Goal: Task Accomplishment & Management: Complete application form

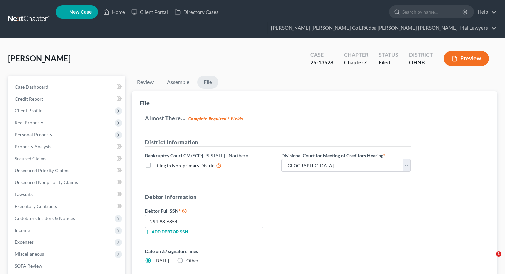
select select "3"
click at [107, 15] on polyline at bounding box center [107, 13] width 2 height 3
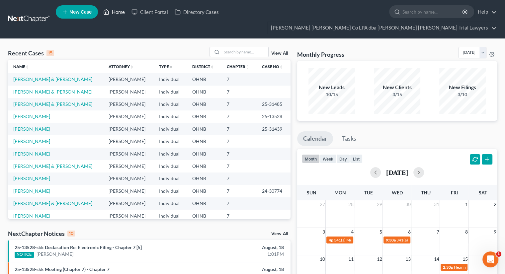
click at [113, 13] on link "Home" at bounding box center [114, 12] width 28 height 12
click at [38, 89] on link "[PERSON_NAME] & [PERSON_NAME]" at bounding box center [52, 92] width 79 height 6
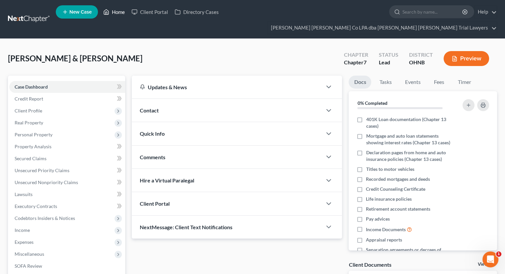
click at [117, 14] on link "Home" at bounding box center [114, 12] width 28 height 12
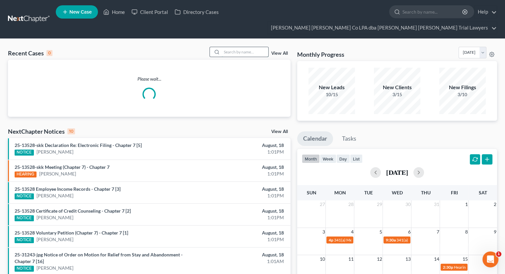
click at [233, 47] on input "search" at bounding box center [245, 52] width 46 height 10
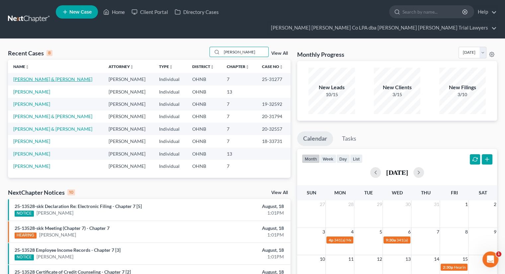
type input "[PERSON_NAME]"
click at [31, 76] on link "[PERSON_NAME] & [PERSON_NAME]" at bounding box center [52, 79] width 79 height 6
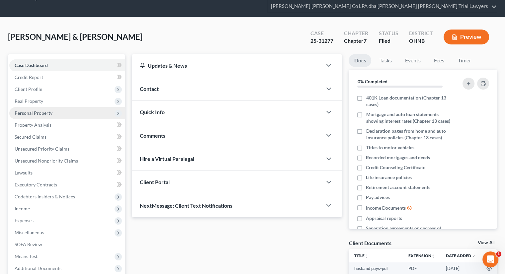
scroll to position [33, 0]
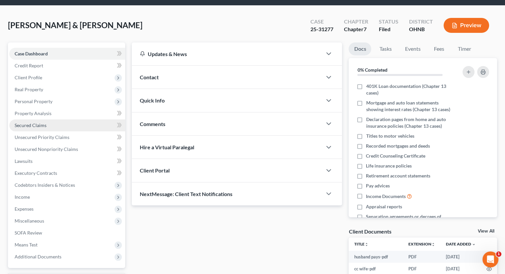
click at [45, 120] on link "Secured Claims" at bounding box center [67, 126] width 116 height 12
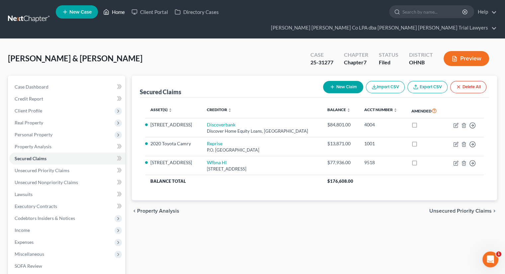
click at [111, 15] on link "Home" at bounding box center [114, 12] width 28 height 12
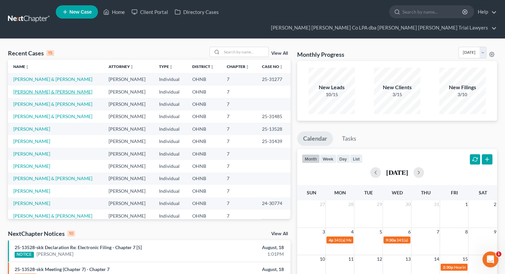
click at [36, 89] on link "[PERSON_NAME] & [PERSON_NAME]" at bounding box center [52, 92] width 79 height 6
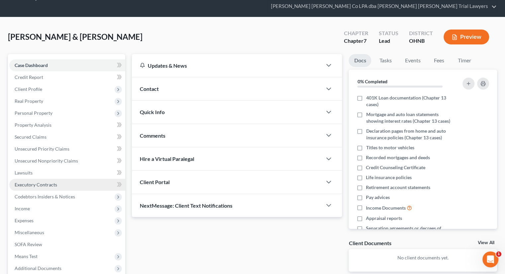
scroll to position [33, 0]
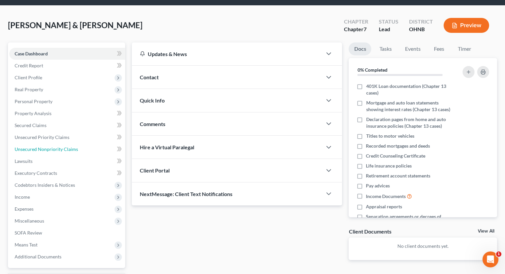
click at [33, 146] on span "Unsecured Nonpriority Claims" at bounding box center [46, 149] width 63 height 6
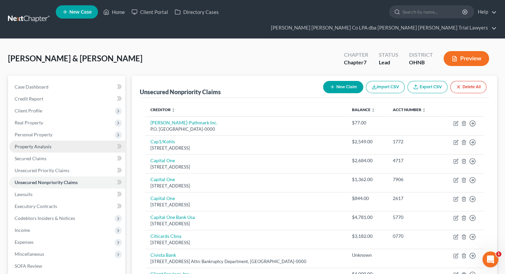
click at [45, 144] on span "Property Analysis" at bounding box center [33, 147] width 37 height 6
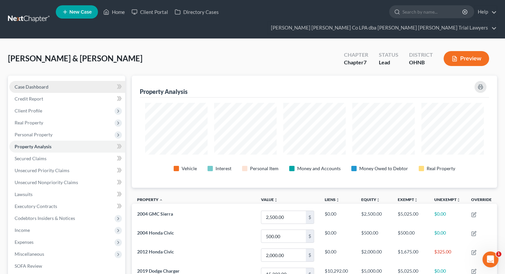
click at [69, 81] on link "Case Dashboard" at bounding box center [67, 87] width 116 height 12
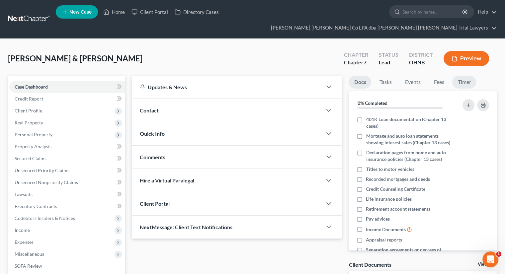
click at [467, 76] on link "Timer" at bounding box center [464, 82] width 24 height 13
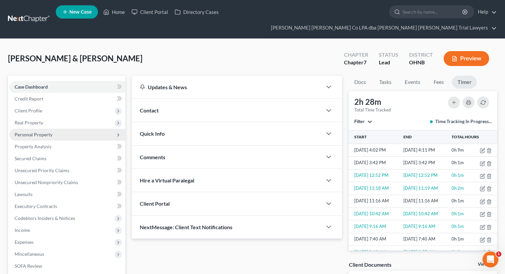
click at [47, 132] on span "Personal Property" at bounding box center [34, 135] width 38 height 6
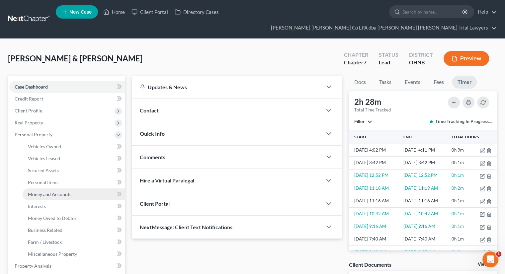
click at [52, 192] on span "Money and Accounts" at bounding box center [50, 195] width 44 height 6
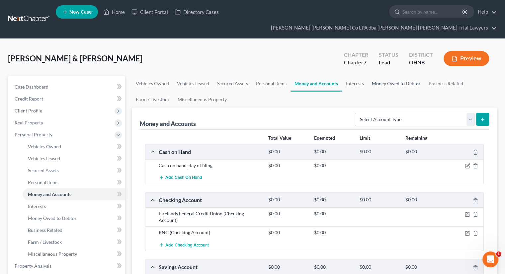
click at [389, 76] on link "Money Owed to Debtor" at bounding box center [396, 84] width 57 height 16
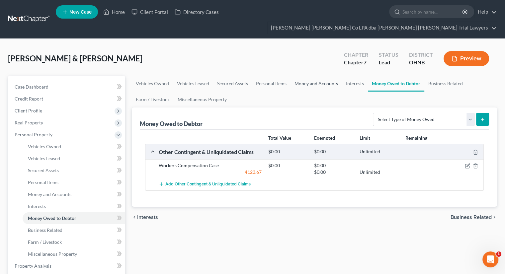
drag, startPoint x: 314, startPoint y: 71, endPoint x: 312, endPoint y: 86, distance: 14.7
click at [313, 76] on link "Money and Accounts" at bounding box center [316, 84] width 51 height 16
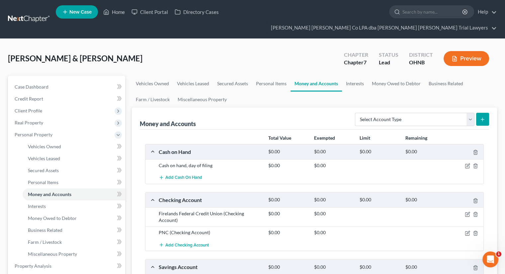
scroll to position [66, 0]
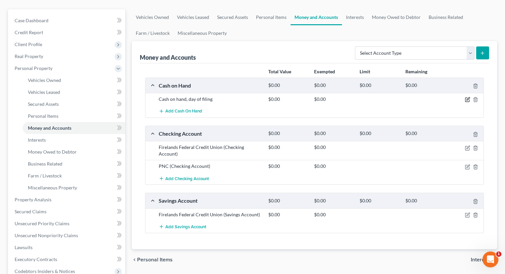
click at [466, 97] on icon "button" at bounding box center [467, 99] width 5 height 5
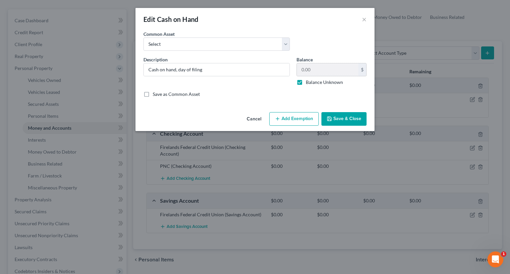
drag, startPoint x: 302, startPoint y: 81, endPoint x: 321, endPoint y: 70, distance: 22.2
click at [306, 81] on label "Balance Unknown" at bounding box center [324, 82] width 37 height 7
click at [309, 81] on input "Balance Unknown" at bounding box center [311, 81] width 4 height 4
checkbox input "false"
click at [343, 118] on button "Save & Close" at bounding box center [344, 119] width 45 height 14
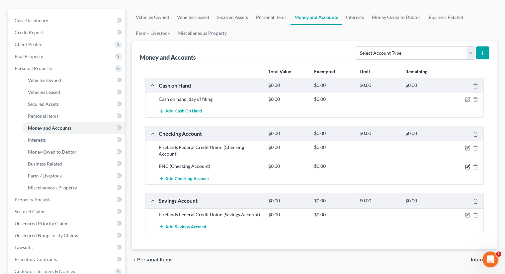
click at [469, 165] on icon "button" at bounding box center [468, 166] width 3 height 3
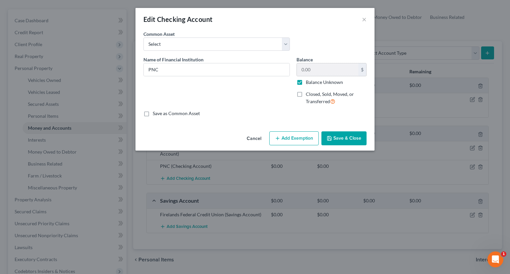
drag, startPoint x: 302, startPoint y: 81, endPoint x: 314, endPoint y: 74, distance: 14.0
click at [306, 81] on label "Balance Unknown" at bounding box center [324, 82] width 37 height 7
click at [309, 81] on input "Balance Unknown" at bounding box center [311, 81] width 4 height 4
checkbox input "false"
click at [313, 70] on input "0.00" at bounding box center [327, 69] width 61 height 13
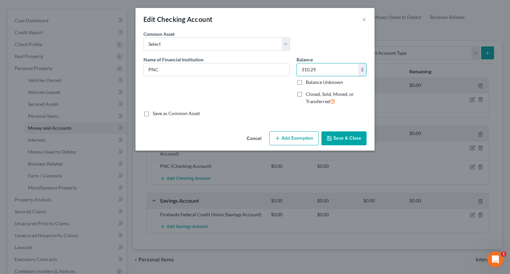
type input "310.29"
click at [286, 137] on button "Add Exemption" at bounding box center [293, 139] width 49 height 14
select select "2"
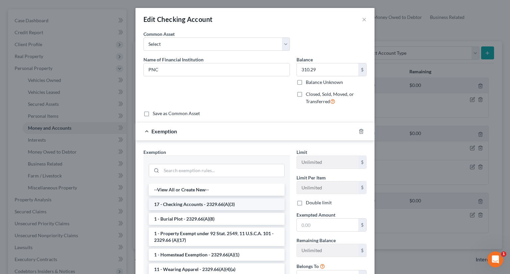
click at [174, 202] on li "17 - Checking Accounts - 2329.66(A)(3)" at bounding box center [217, 205] width 136 height 12
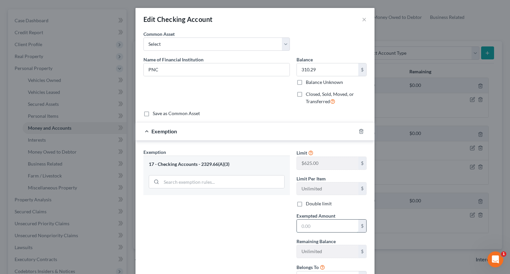
click at [307, 224] on input "text" at bounding box center [327, 226] width 61 height 13
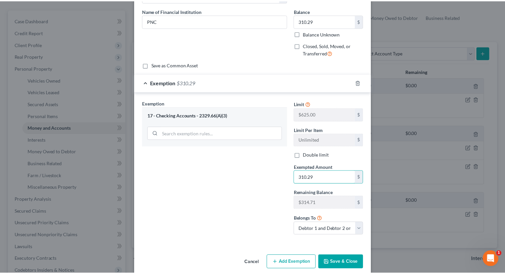
scroll to position [57, 0]
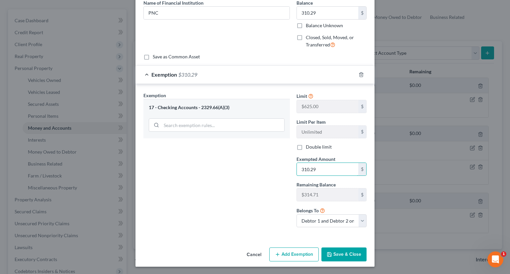
type input "310.29"
click at [350, 253] on button "Save & Close" at bounding box center [344, 255] width 45 height 14
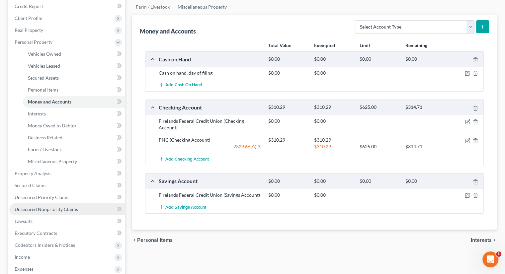
scroll to position [100, 0]
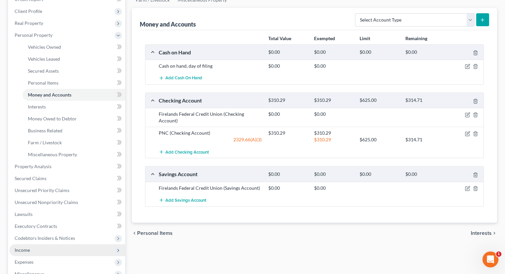
click at [53, 244] on span "Income" at bounding box center [67, 250] width 116 height 12
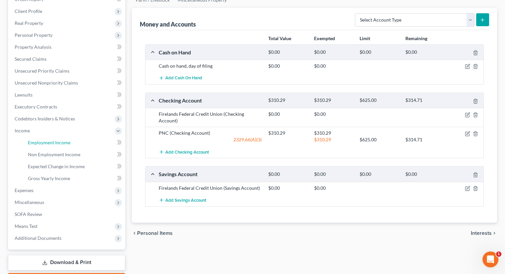
drag, startPoint x: 46, startPoint y: 127, endPoint x: 208, endPoint y: 148, distance: 163.5
click at [45, 137] on link "Employment Income" at bounding box center [74, 143] width 103 height 12
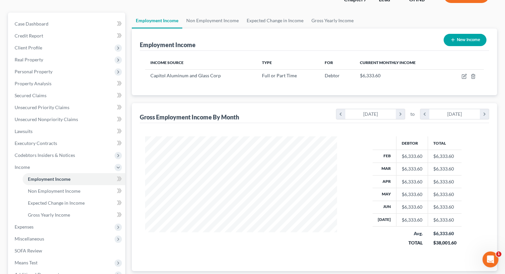
scroll to position [126, 0]
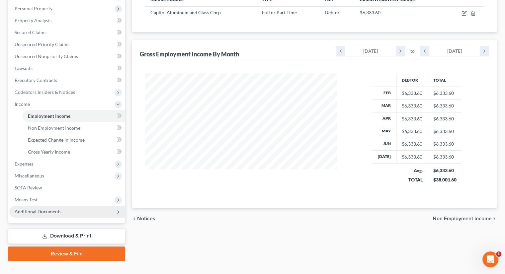
click at [57, 209] on span "Additional Documents" at bounding box center [38, 212] width 47 height 6
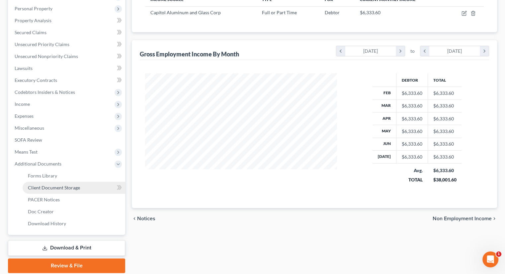
click at [54, 185] on span "Client Document Storage" at bounding box center [54, 188] width 52 height 6
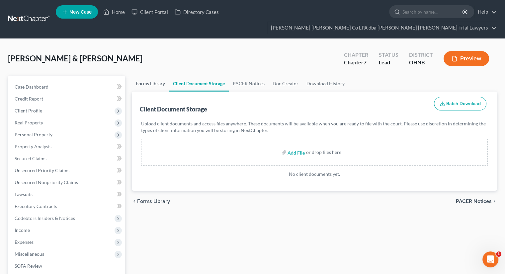
click at [149, 76] on link "Forms Library" at bounding box center [150, 84] width 37 height 16
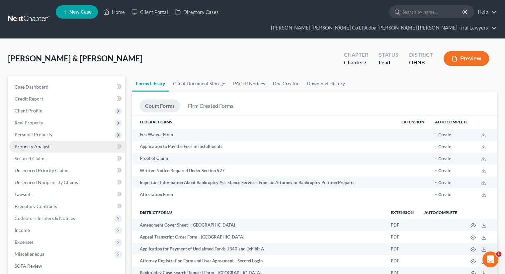
click at [39, 144] on span "Property Analysis" at bounding box center [33, 147] width 37 height 6
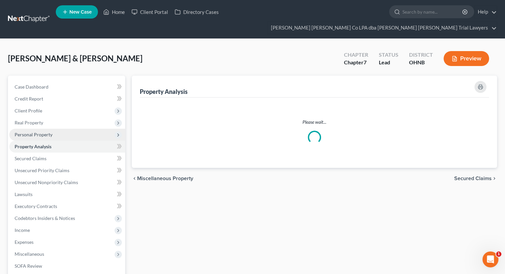
click at [40, 132] on span "Personal Property" at bounding box center [34, 135] width 38 height 6
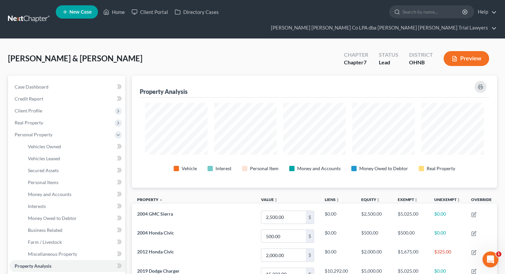
scroll to position [112, 365]
click at [62, 141] on link "Vehicles Owned" at bounding box center [74, 147] width 103 height 12
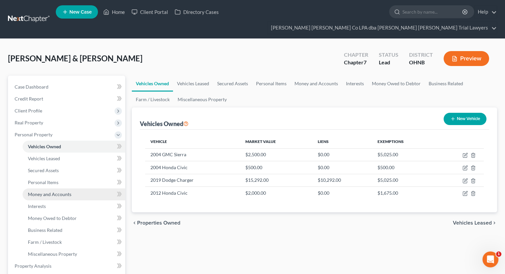
click at [74, 189] on link "Money and Accounts" at bounding box center [74, 195] width 103 height 12
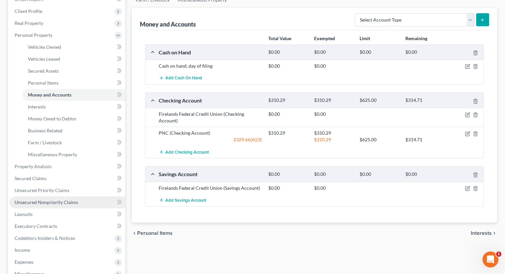
click at [46, 197] on link "Unsecured Nonpriority Claims" at bounding box center [67, 203] width 116 height 12
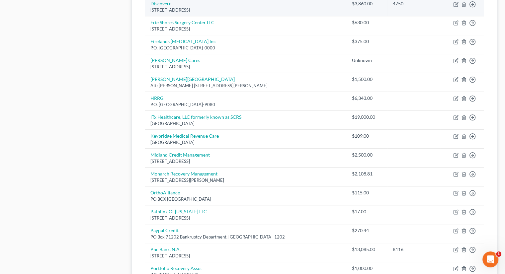
scroll to position [332, 0]
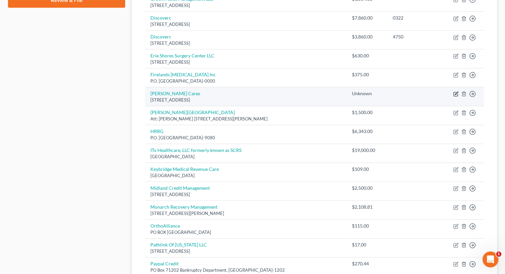
click at [455, 91] on icon "button" at bounding box center [455, 93] width 5 height 5
select select "36"
select select "9"
select select "2"
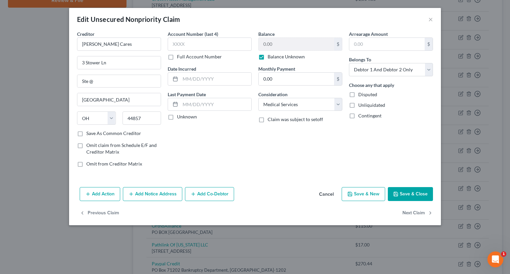
click at [415, 194] on button "Save & Close" at bounding box center [410, 194] width 45 height 14
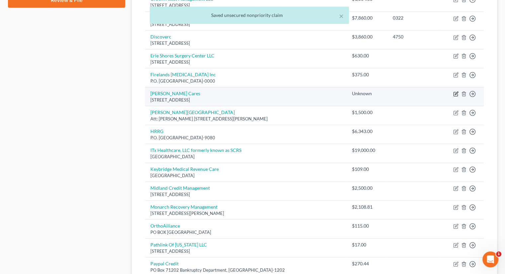
click at [455, 92] on icon "button" at bounding box center [456, 93] width 3 height 3
select select "36"
select select "9"
select select "2"
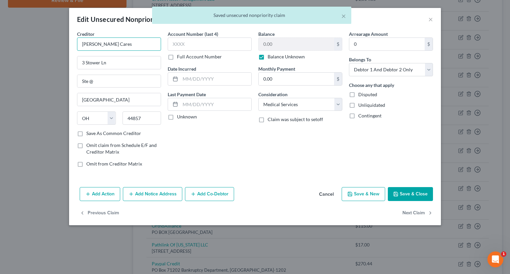
click at [134, 46] on input "[PERSON_NAME] Cares" at bounding box center [119, 44] width 84 height 13
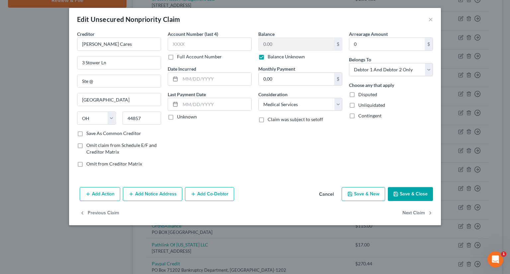
click at [420, 194] on button "Save & Close" at bounding box center [410, 194] width 45 height 14
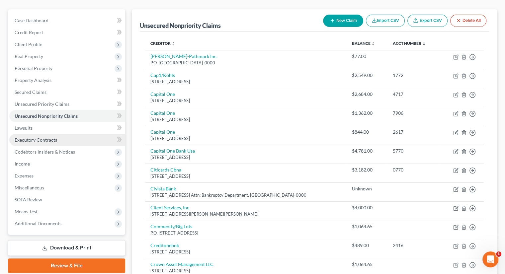
scroll to position [66, 0]
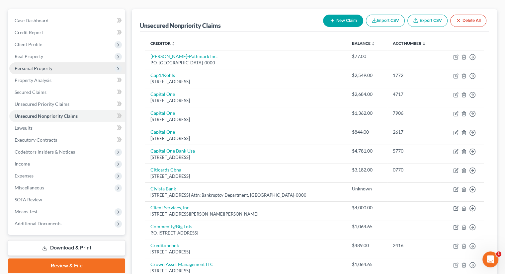
click at [41, 65] on span "Personal Property" at bounding box center [34, 68] width 38 height 6
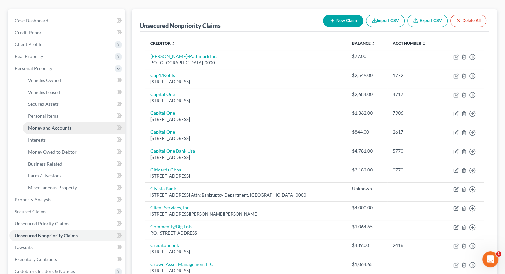
click at [50, 122] on link "Money and Accounts" at bounding box center [74, 128] width 103 height 12
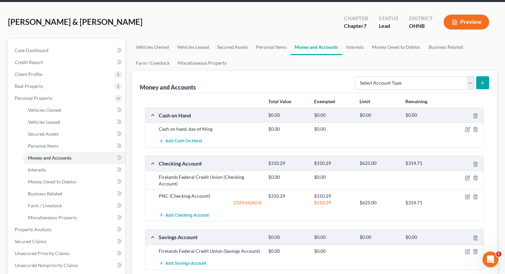
scroll to position [66, 0]
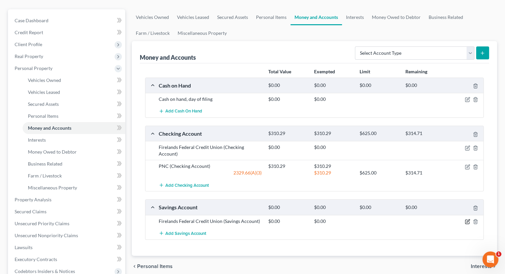
click at [466, 219] on icon "button" at bounding box center [467, 221] width 5 height 5
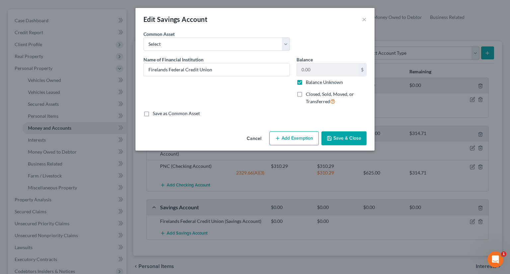
click at [306, 83] on label "Balance Unknown" at bounding box center [324, 82] width 37 height 7
click at [309, 83] on input "Balance Unknown" at bounding box center [311, 81] width 4 height 4
checkbox input "false"
click at [340, 139] on button "Save & Close" at bounding box center [344, 139] width 45 height 14
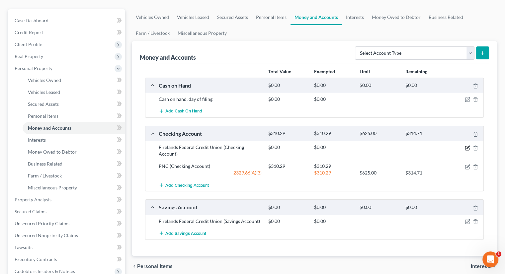
click at [466, 145] on icon "button" at bounding box center [467, 147] width 5 height 5
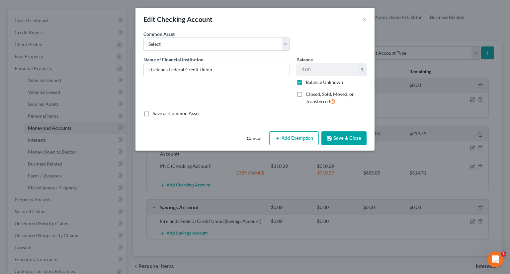
click at [306, 81] on label "Balance Unknown" at bounding box center [324, 82] width 37 height 7
click at [309, 81] on input "Balance Unknown" at bounding box center [311, 81] width 4 height 4
checkbox input "false"
click at [340, 139] on button "Save & Close" at bounding box center [344, 139] width 45 height 14
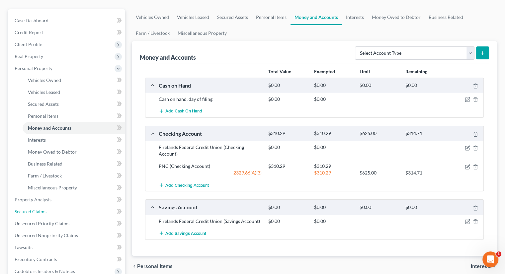
drag, startPoint x: 40, startPoint y: 202, endPoint x: 118, endPoint y: 186, distance: 80.1
click at [40, 209] on span "Secured Claims" at bounding box center [31, 212] width 32 height 6
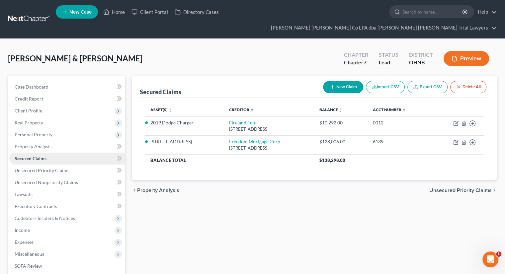
click at [67, 129] on span "Personal Property" at bounding box center [67, 135] width 116 height 12
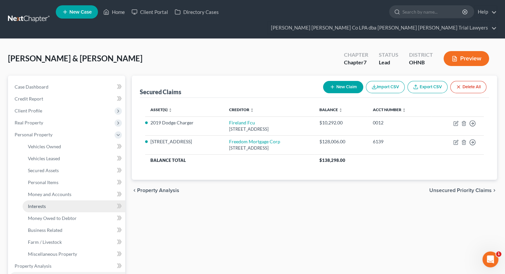
click at [62, 201] on link "Interests" at bounding box center [74, 207] width 103 height 12
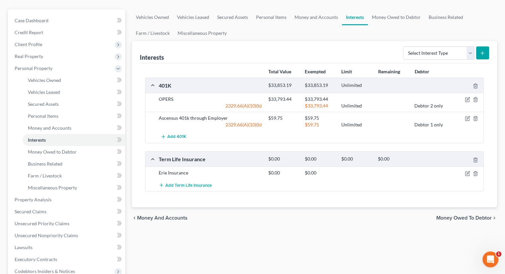
scroll to position [33, 0]
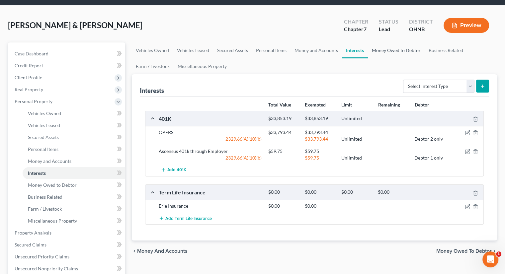
click at [378, 43] on link "Money Owed to Debtor" at bounding box center [396, 51] width 57 height 16
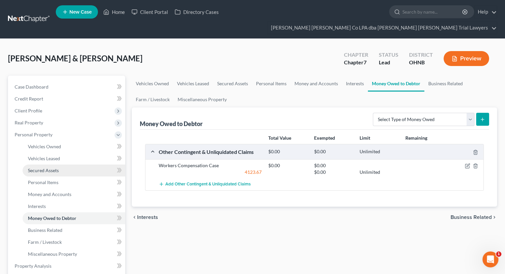
click at [60, 165] on link "Secured Assets" at bounding box center [74, 171] width 103 height 12
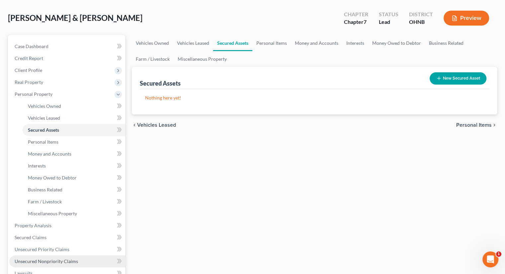
scroll to position [66, 0]
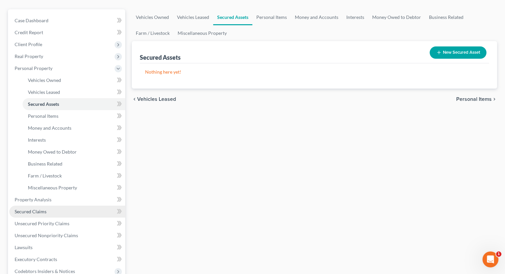
click at [44, 209] on span "Secured Claims" at bounding box center [31, 212] width 32 height 6
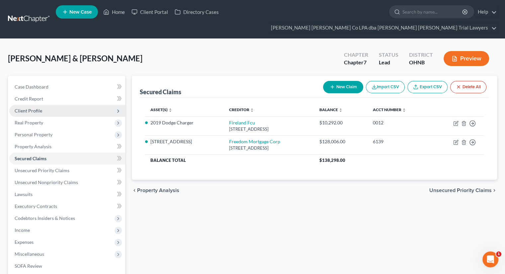
click at [78, 105] on span "Client Profile" at bounding box center [67, 111] width 116 height 12
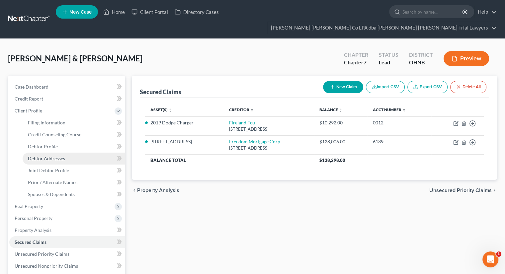
click at [74, 153] on link "Debtor Addresses" at bounding box center [74, 159] width 103 height 12
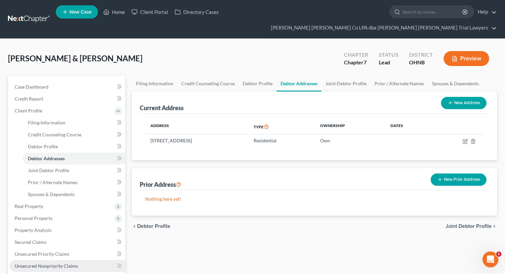
click at [87, 260] on link "Unsecured Nonpriority Claims" at bounding box center [67, 266] width 116 height 12
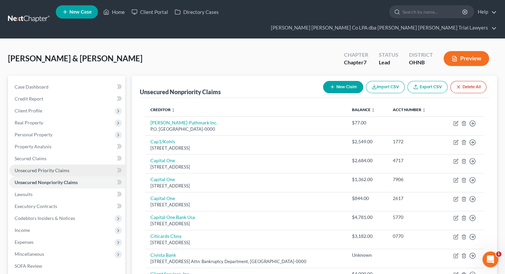
click at [62, 168] on span "Unsecured Priority Claims" at bounding box center [42, 171] width 55 height 6
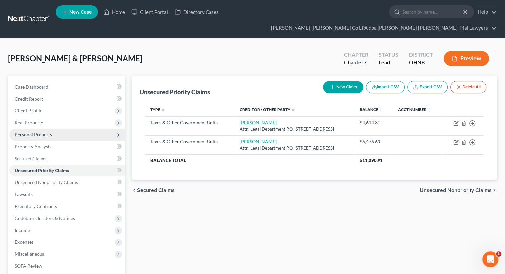
click at [49, 132] on span "Personal Property" at bounding box center [34, 135] width 38 height 6
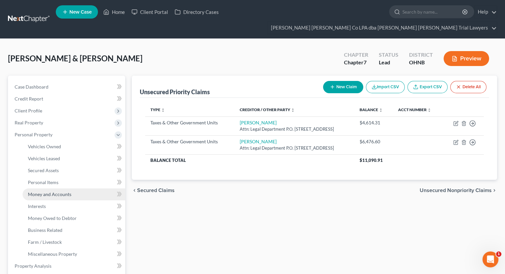
click at [62, 189] on link "Money and Accounts" at bounding box center [74, 195] width 103 height 12
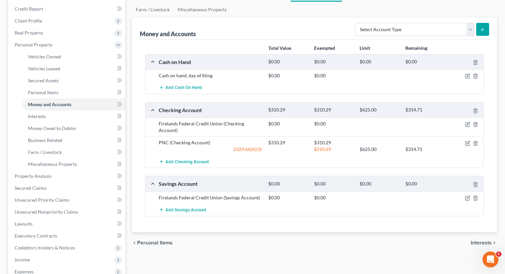
scroll to position [100, 0]
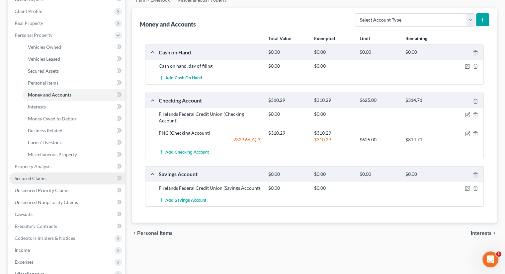
click at [25, 176] on span "Secured Claims" at bounding box center [31, 179] width 32 height 6
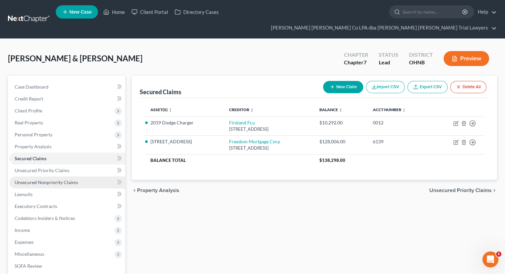
click at [55, 177] on link "Unsecured Nonpriority Claims" at bounding box center [67, 183] width 116 height 12
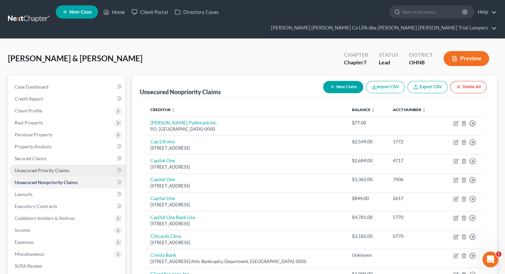
click at [57, 168] on span "Unsecured Priority Claims" at bounding box center [42, 171] width 55 height 6
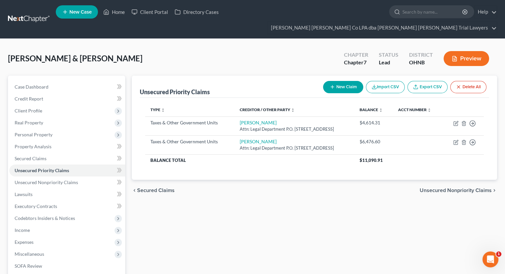
click at [341, 81] on button "New Claim" at bounding box center [343, 87] width 40 height 12
select select "2"
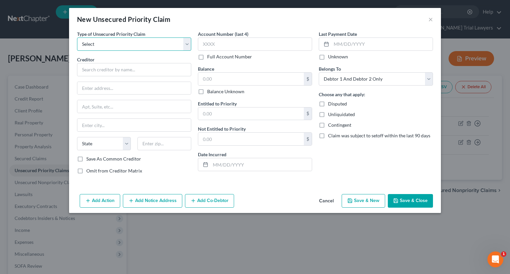
click at [117, 47] on select "Select Taxes & Other Government Units Domestic Support Obligations Extensions o…" at bounding box center [134, 44] width 114 height 13
select select "0"
click at [77, 38] on select "Select Taxes & Other Government Units Domestic Support Obligations Extensions o…" at bounding box center [134, 44] width 114 height 13
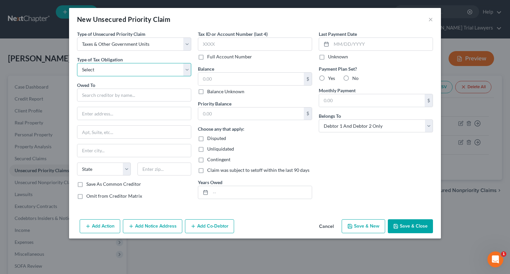
drag, startPoint x: 112, startPoint y: 71, endPoint x: 111, endPoint y: 75, distance: 4.4
click at [112, 71] on select "Select Federal City State Franchise Tax Board Other" at bounding box center [134, 69] width 114 height 13
select select "0"
click at [77, 63] on select "Select Federal City State Franchise Tax Board Other" at bounding box center [134, 69] width 114 height 13
click at [101, 72] on select "Select Federal City State Franchise Tax Board Other" at bounding box center [134, 69] width 114 height 13
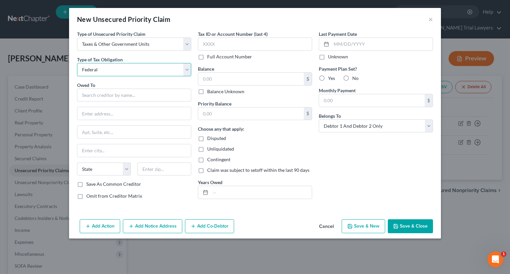
click at [77, 63] on select "Select Federal City State Franchise Tax Board Other" at bounding box center [134, 69] width 114 height 13
click at [101, 94] on input "text" at bounding box center [134, 95] width 114 height 13
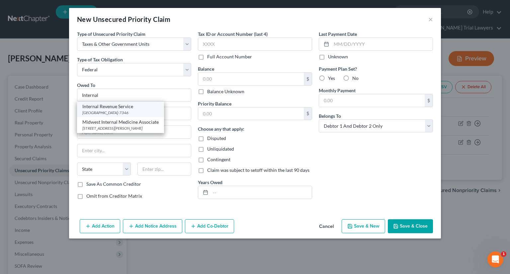
click at [110, 110] on div "[GEOGRAPHIC_DATA]-7346" at bounding box center [120, 113] width 76 height 6
type input "Internal Revenue Service"
type input "PO Box 7346"
type input "[GEOGRAPHIC_DATA]"
select select "39"
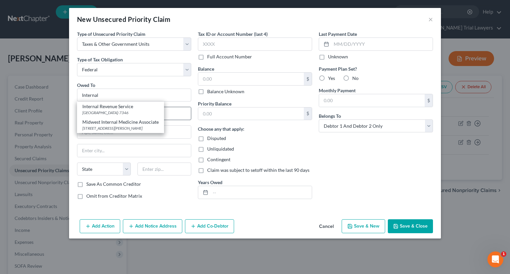
type input "19101-7346"
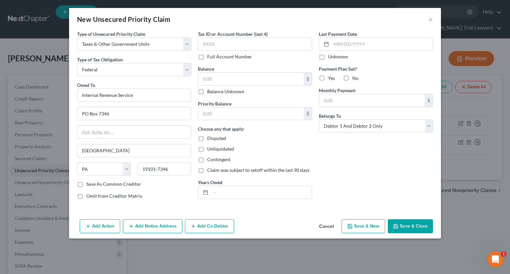
click at [139, 223] on button "Add Notice Address" at bounding box center [152, 227] width 59 height 14
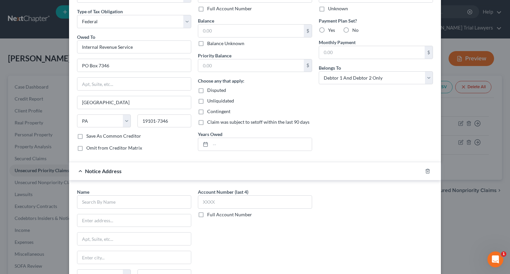
scroll to position [114, 0]
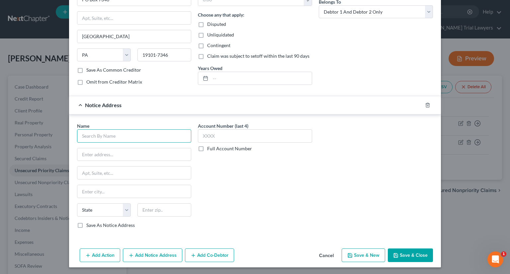
click at [125, 134] on input "text" at bounding box center [134, 136] width 114 height 13
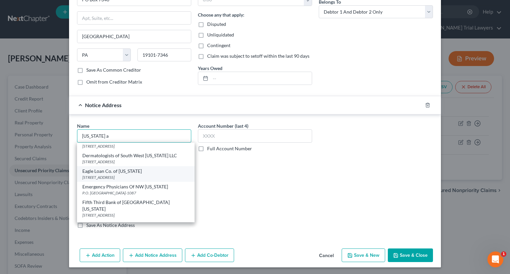
scroll to position [0, 0]
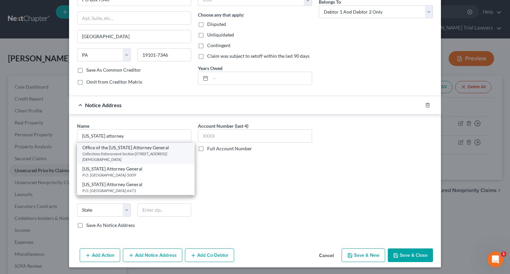
click at [117, 155] on div "Collections Enforcement Section [STREET_ADDRESS][DEMOGRAPHIC_DATA]" at bounding box center [135, 156] width 107 height 11
type input "Office of the [US_STATE] Attorney General"
type input "Collections Enforcement Section"
type input "[STREET_ADDRESS][DEMOGRAPHIC_DATA]"
type input "Columbus"
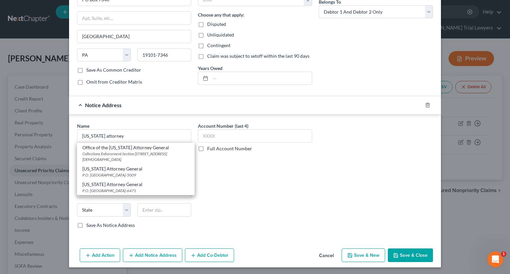
select select "36"
type input "43215-3191"
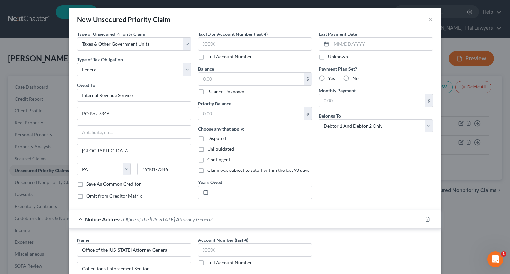
click at [207, 92] on label "Balance Unknown" at bounding box center [225, 91] width 37 height 7
click at [210, 92] on input "Balance Unknown" at bounding box center [212, 90] width 4 height 4
checkbox input "true"
type input "0.00"
click at [352, 77] on label "No" at bounding box center [355, 78] width 6 height 7
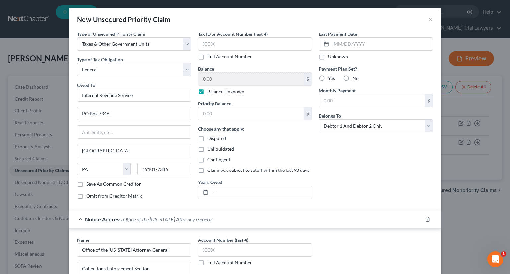
click at [355, 77] on input "No" at bounding box center [357, 77] width 4 height 4
radio input "true"
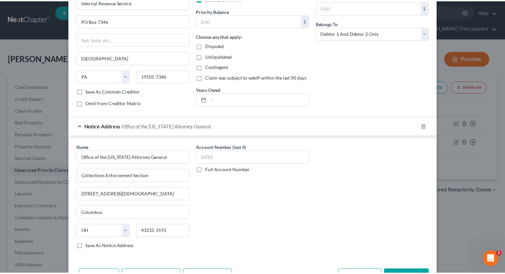
scroll to position [114, 0]
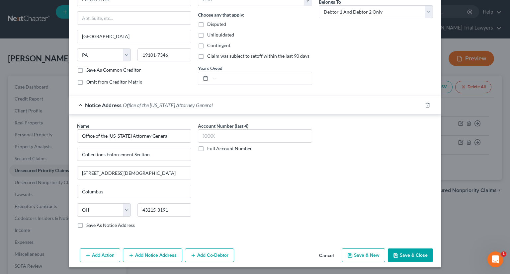
click at [401, 252] on button "Save & Close" at bounding box center [410, 256] width 45 height 14
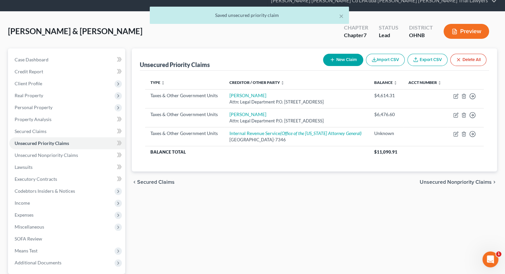
scroll to position [66, 0]
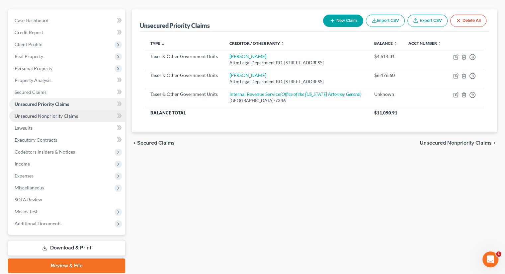
click at [41, 110] on link "Unsecured Nonpriority Claims" at bounding box center [67, 116] width 116 height 12
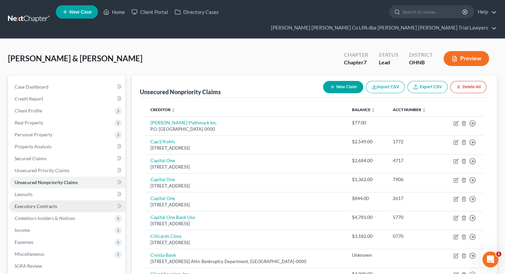
click at [48, 204] on span "Executory Contracts" at bounding box center [36, 207] width 43 height 6
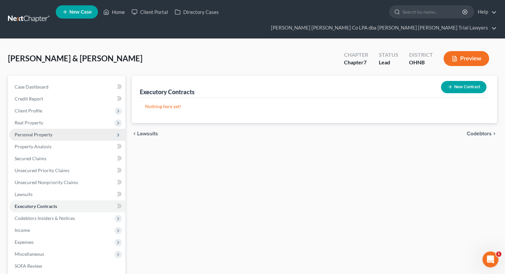
click at [45, 132] on span "Personal Property" at bounding box center [34, 135] width 38 height 6
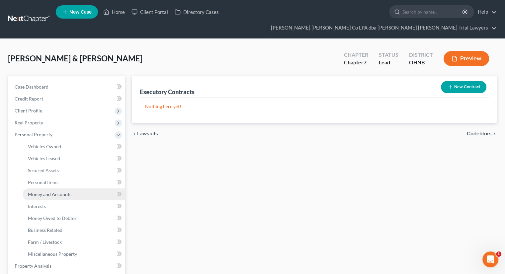
drag, startPoint x: 56, startPoint y: 185, endPoint x: 67, endPoint y: 185, distance: 10.6
click at [57, 189] on link "Money and Accounts" at bounding box center [74, 195] width 103 height 12
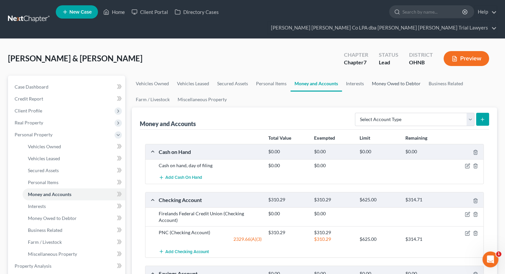
drag, startPoint x: 388, startPoint y: 74, endPoint x: 308, endPoint y: 139, distance: 103.1
click at [388, 76] on link "Money Owed to Debtor" at bounding box center [396, 84] width 57 height 16
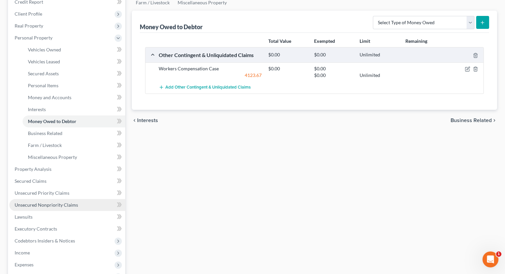
scroll to position [100, 0]
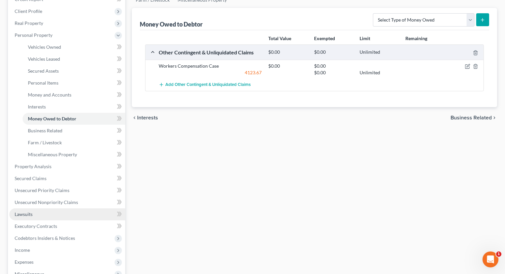
click at [45, 209] on link "Lawsuits" at bounding box center [67, 215] width 116 height 12
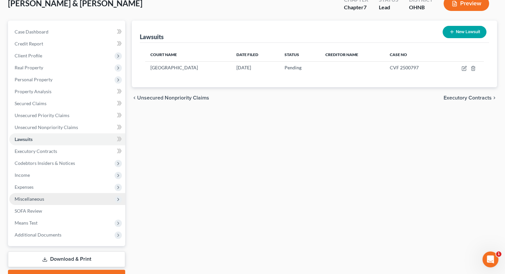
scroll to position [66, 0]
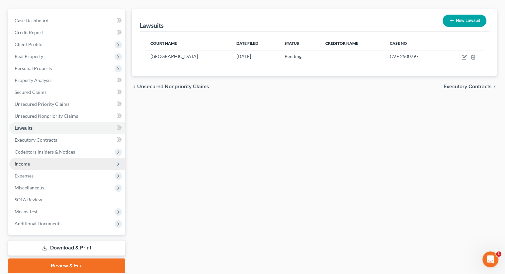
click at [26, 161] on span "Income" at bounding box center [22, 164] width 15 height 6
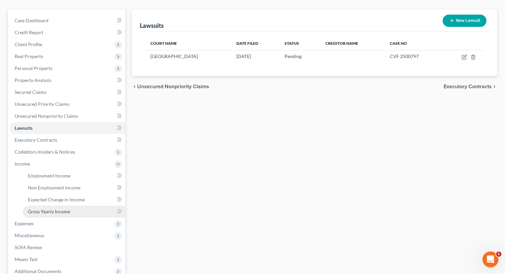
click at [49, 209] on span "Gross Yearly Income" at bounding box center [49, 212] width 42 height 6
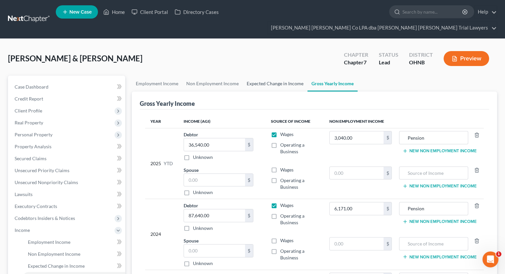
click at [284, 76] on link "Expected Change in Income" at bounding box center [275, 84] width 65 height 16
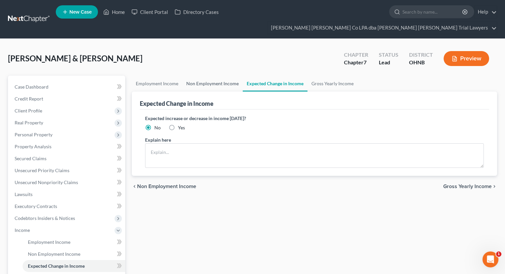
click at [209, 76] on link "Non Employment Income" at bounding box center [212, 84] width 60 height 16
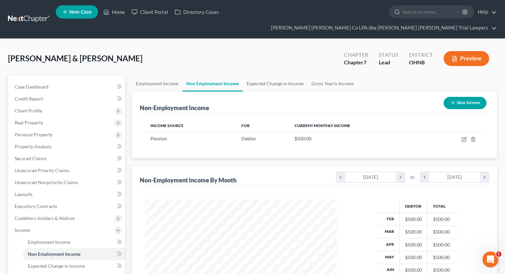
scroll to position [118, 205]
click at [169, 76] on link "Employment Income" at bounding box center [157, 84] width 50 height 16
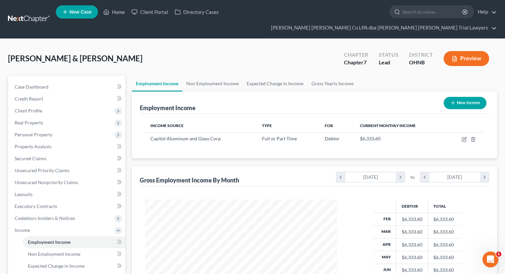
scroll to position [118, 205]
click at [219, 76] on link "Non Employment Income" at bounding box center [212, 84] width 60 height 16
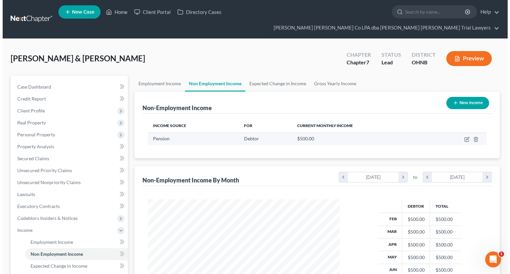
scroll to position [118, 205]
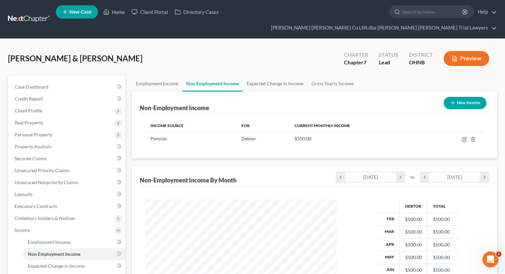
click at [464, 97] on button "New Income" at bounding box center [465, 103] width 43 height 12
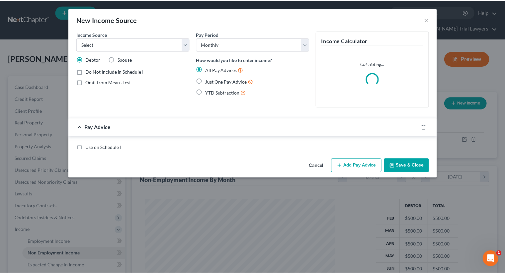
scroll to position [118, 207]
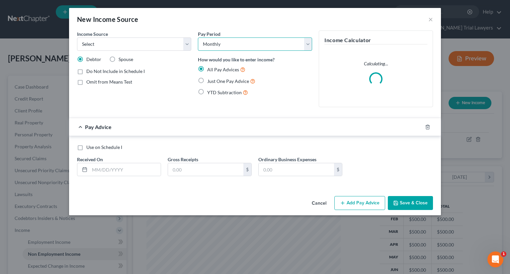
drag, startPoint x: 223, startPoint y: 45, endPoint x: 223, endPoint y: 49, distance: 4.3
click at [223, 45] on select "Select Monthly Twice Monthly Every Other Week Weekly" at bounding box center [255, 44] width 114 height 13
select select "3"
click at [198, 38] on select "Select Monthly Twice Monthly Every Other Week Weekly" at bounding box center [255, 44] width 114 height 13
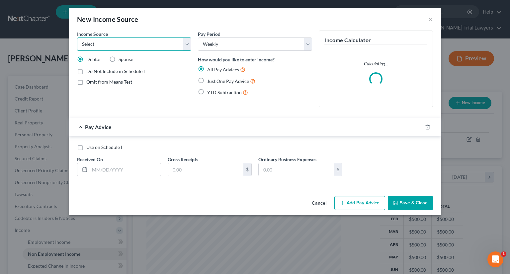
drag, startPoint x: 151, startPoint y: 45, endPoint x: 148, endPoint y: 50, distance: 5.6
click at [151, 45] on select "Select Unemployment Disability (from employer) Pension Retirement Social Securi…" at bounding box center [134, 44] width 114 height 13
select select "8"
click at [77, 38] on select "Select Unemployment Disability (from employer) Pension Retirement Social Securi…" at bounding box center [134, 44] width 114 height 13
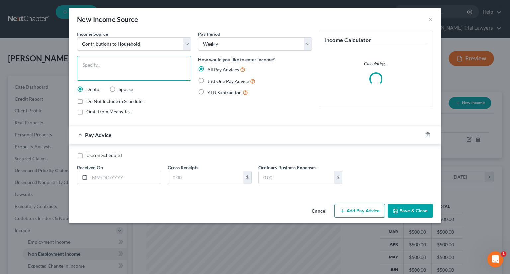
click at [104, 70] on textarea at bounding box center [134, 68] width 114 height 25
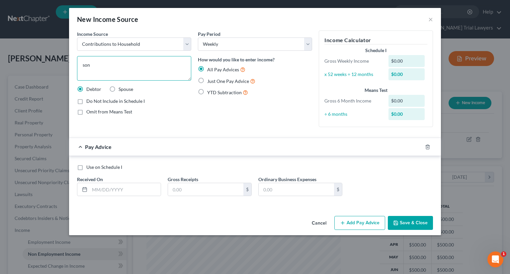
type textarea "son"
click at [207, 81] on label "Just One Pay Advice" at bounding box center [231, 81] width 48 height 8
click at [210, 81] on input "Just One Pay Advice" at bounding box center [212, 79] width 4 height 4
radio input "true"
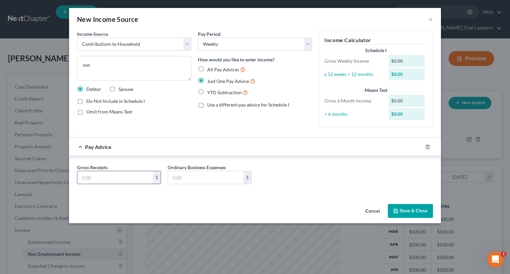
click at [114, 178] on input "text" at bounding box center [114, 177] width 75 height 13
type input "100"
click at [399, 209] on icon "button" at bounding box center [395, 211] width 5 height 5
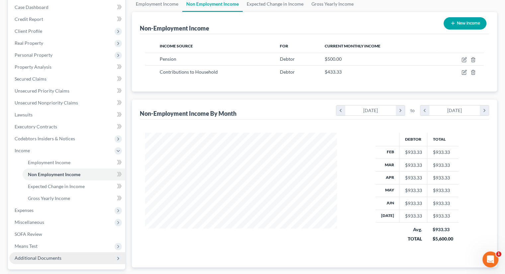
scroll to position [100, 0]
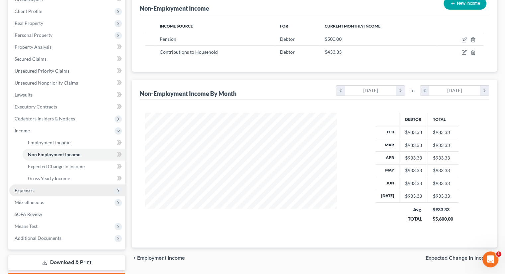
click at [48, 185] on span "Expenses" at bounding box center [67, 191] width 116 height 12
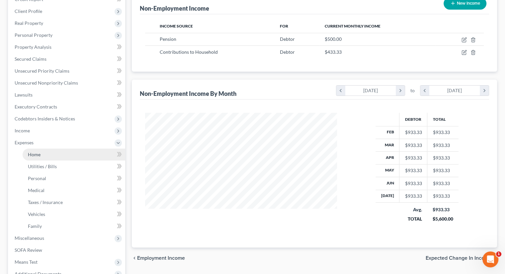
click at [43, 149] on link "Home" at bounding box center [74, 155] width 103 height 12
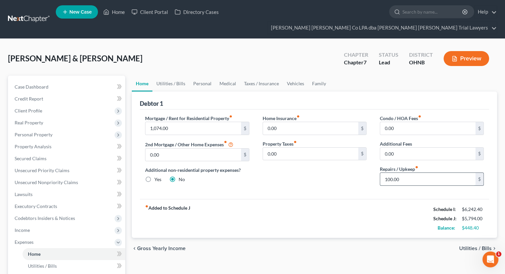
click at [404, 173] on input "100.00" at bounding box center [427, 179] width 95 height 13
type input "200"
click at [181, 76] on link "Utilities / Bills" at bounding box center [170, 84] width 37 height 16
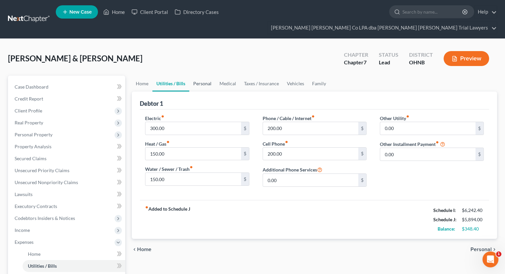
click at [195, 76] on link "Personal" at bounding box center [202, 84] width 26 height 16
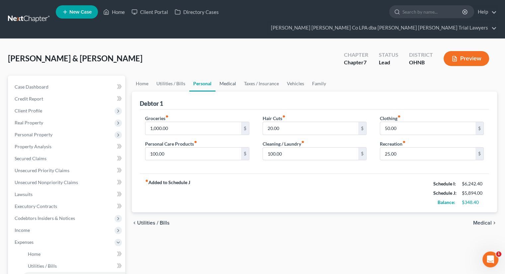
click at [231, 76] on link "Medical" at bounding box center [228, 84] width 25 height 16
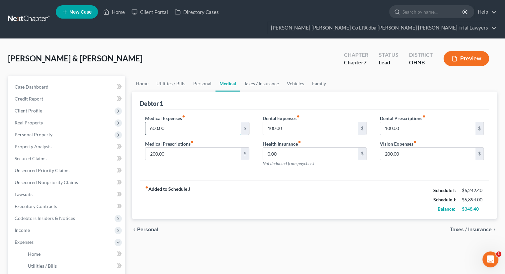
click at [174, 122] on input "600.00" at bounding box center [192, 128] width 95 height 13
click at [250, 76] on link "Taxes / Insurance" at bounding box center [261, 84] width 43 height 16
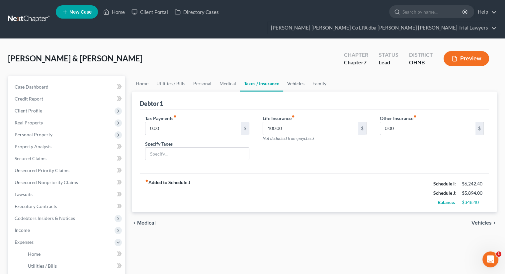
click at [297, 76] on link "Vehicles" at bounding box center [295, 84] width 25 height 16
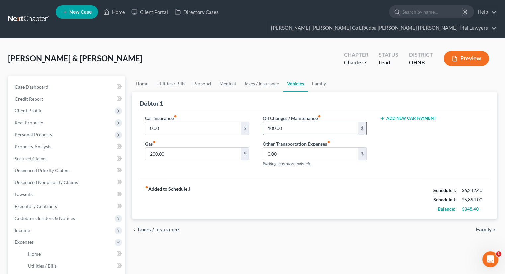
drag, startPoint x: 290, startPoint y: 116, endPoint x: 295, endPoint y: 113, distance: 6.1
click at [290, 122] on input "100.00" at bounding box center [310, 128] width 95 height 13
type input "200"
click at [187, 148] on input "200.00" at bounding box center [192, 154] width 95 height 13
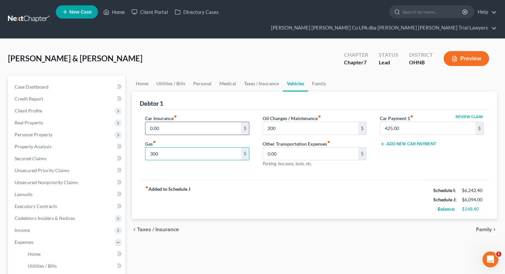
type input "300"
click at [166, 122] on input "0.00" at bounding box center [192, 128] width 95 height 13
